Goal: Navigation & Orientation: Understand site structure

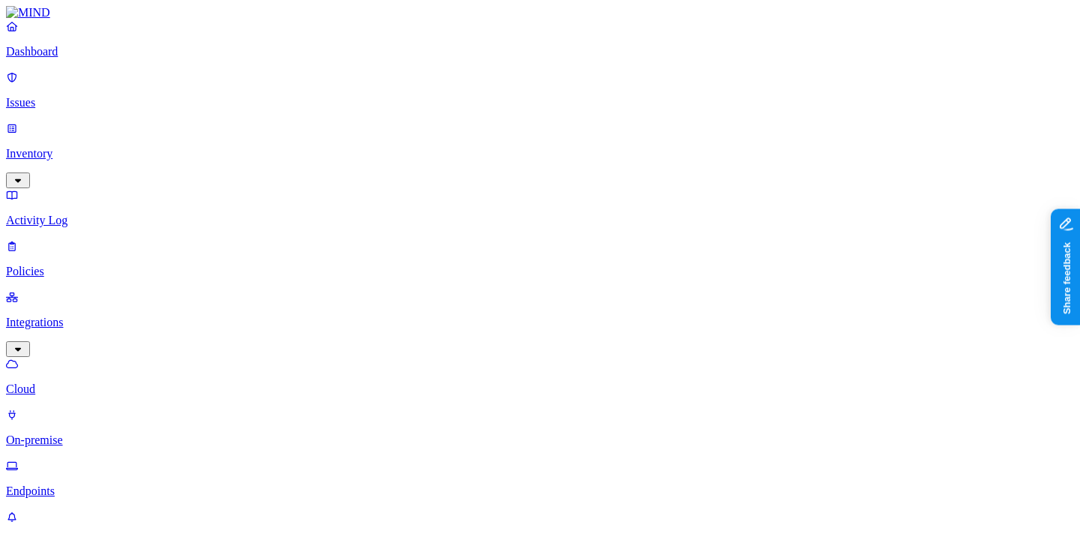
click at [90, 58] on p "Dashboard" at bounding box center [540, 51] width 1068 height 13
click at [132, 160] on div "Dashboard Issues Inventory Activity Log Policies Integrations" at bounding box center [540, 187] width 1068 height 337
click at [127, 265] on p "Policies" at bounding box center [540, 271] width 1068 height 13
click at [81, 188] on link "Activity Log" at bounding box center [540, 207] width 1068 height 39
click at [91, 58] on p "Dashboard" at bounding box center [540, 51] width 1068 height 13
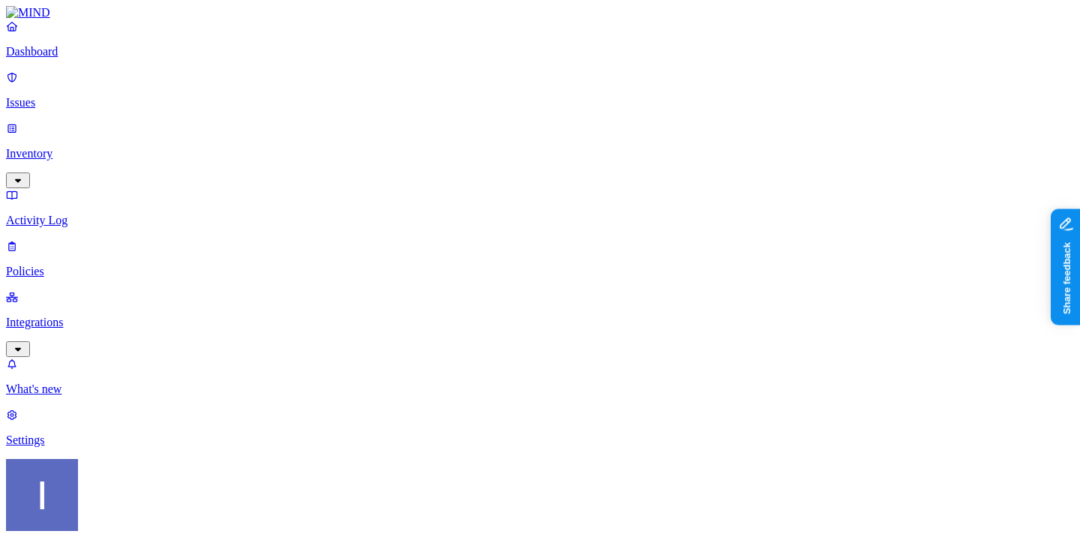
click at [109, 316] on p "Integrations" at bounding box center [540, 322] width 1068 height 13
click at [125, 433] on p "On-premise" at bounding box center [540, 439] width 1068 height 13
click at [122, 484] on p "Endpoints" at bounding box center [540, 490] width 1068 height 13
